Goal: Check status: Check status

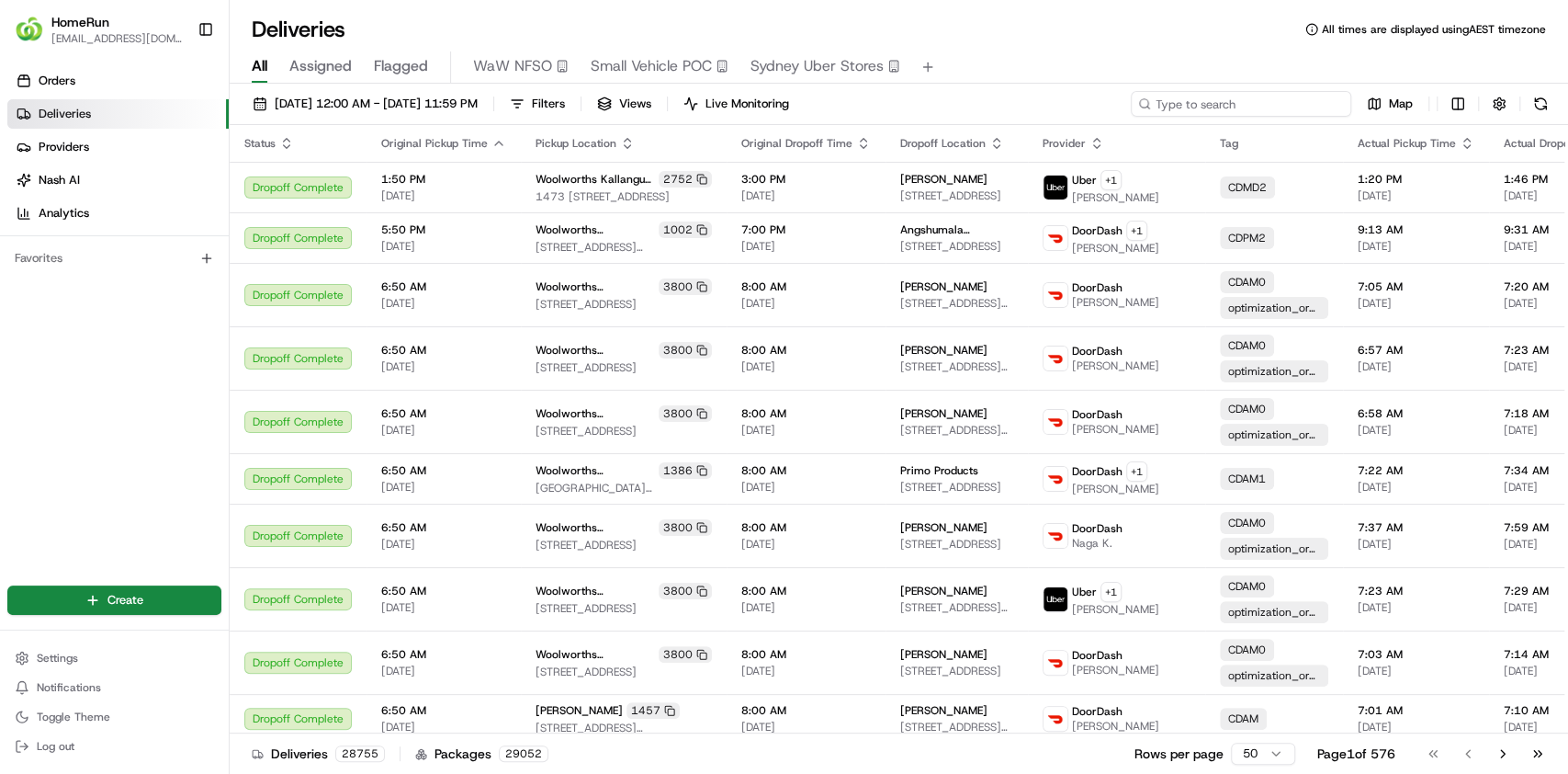
click at [1274, 106] on input at bounding box center [1241, 104] width 220 height 26
paste input "265556175"
type input "265556175"
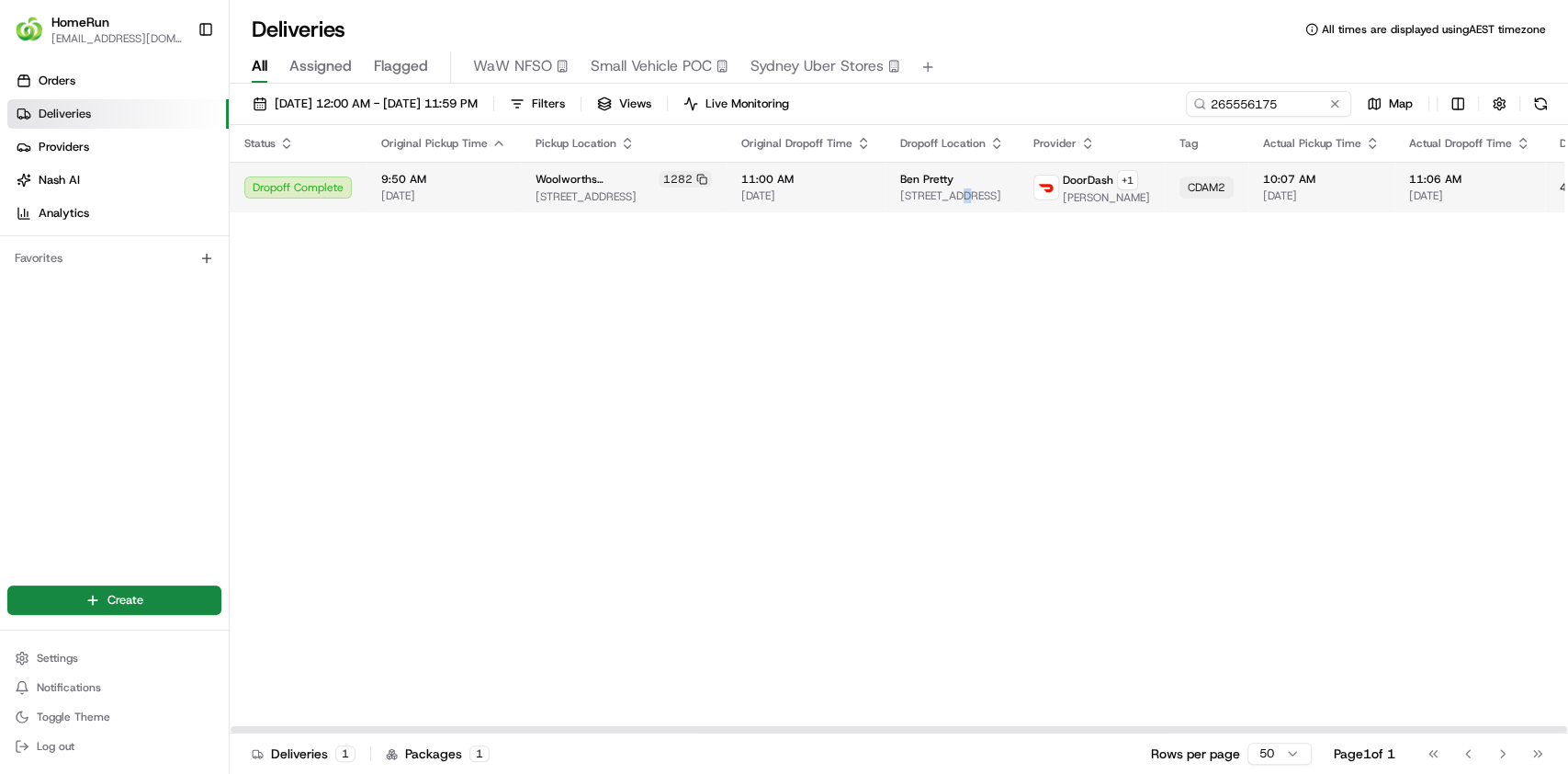
click at [900, 199] on span "[STREET_ADDRESS]" at bounding box center [951, 195] width 104 height 14
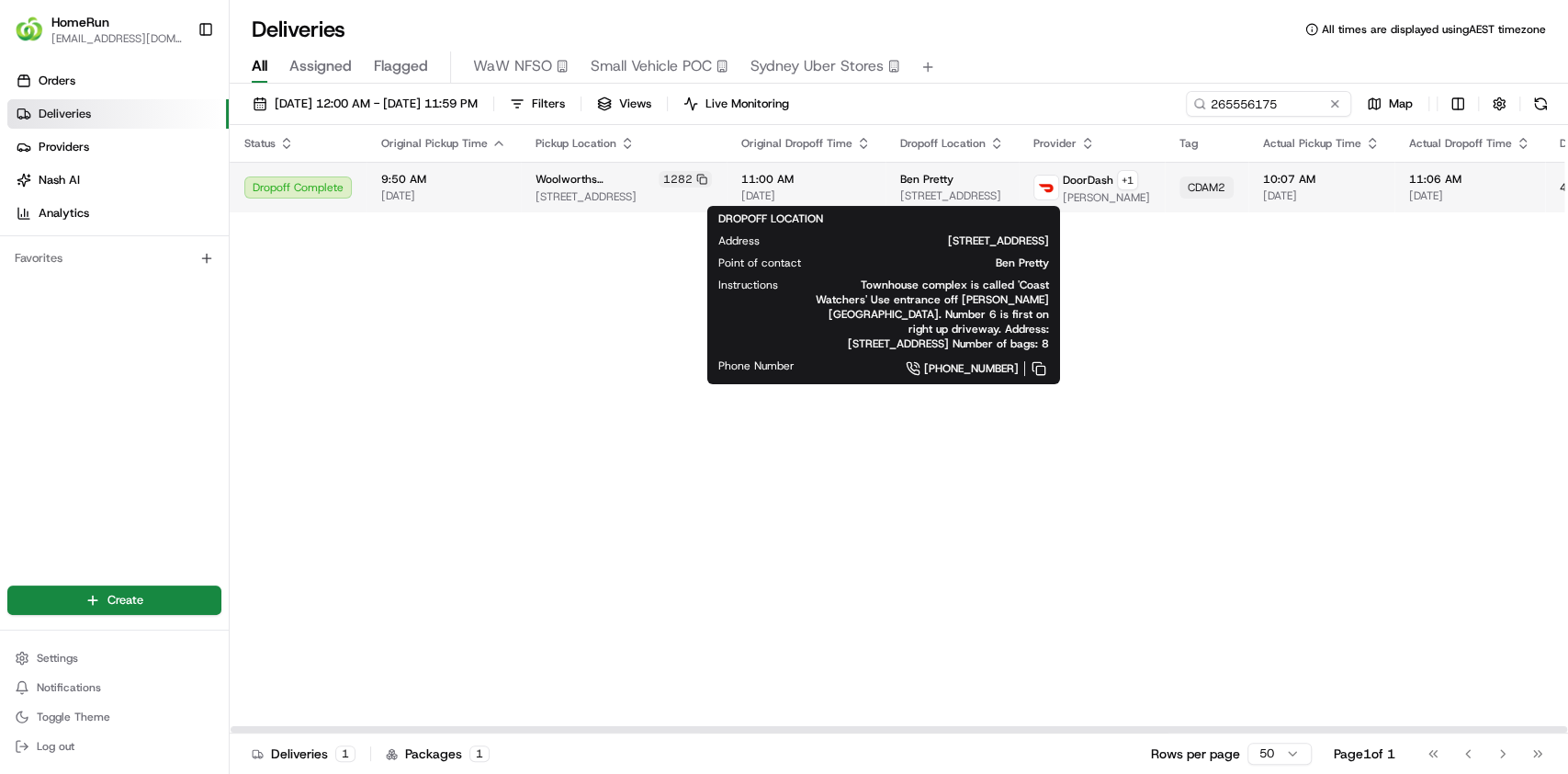
click at [900, 200] on span "[STREET_ADDRESS]" at bounding box center [951, 195] width 104 height 14
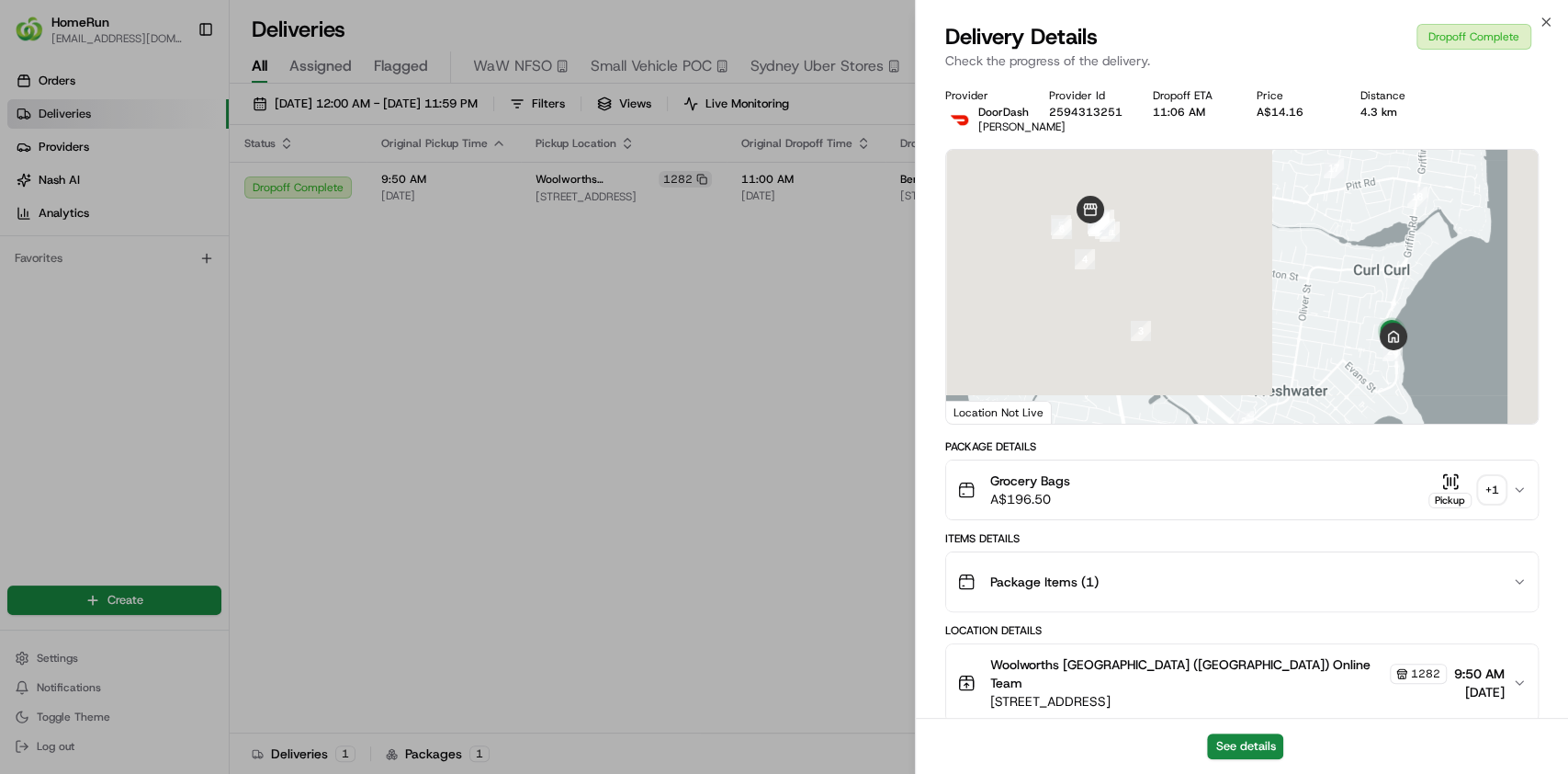
click at [1494, 496] on div "+ 1" at bounding box center [1491, 490] width 26 height 26
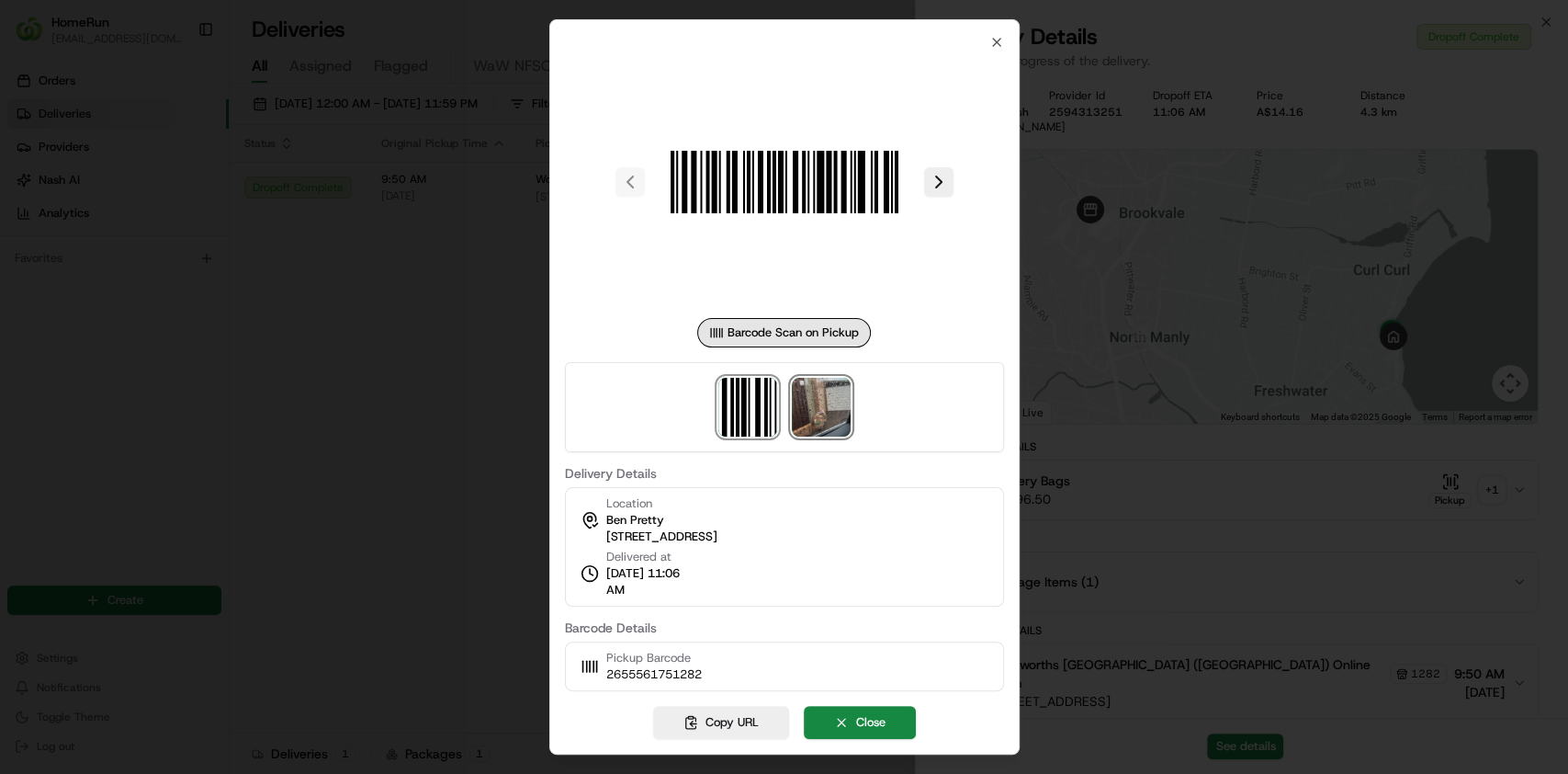
click at [828, 419] on img at bounding box center [821, 407] width 59 height 59
